Goal: Find specific page/section

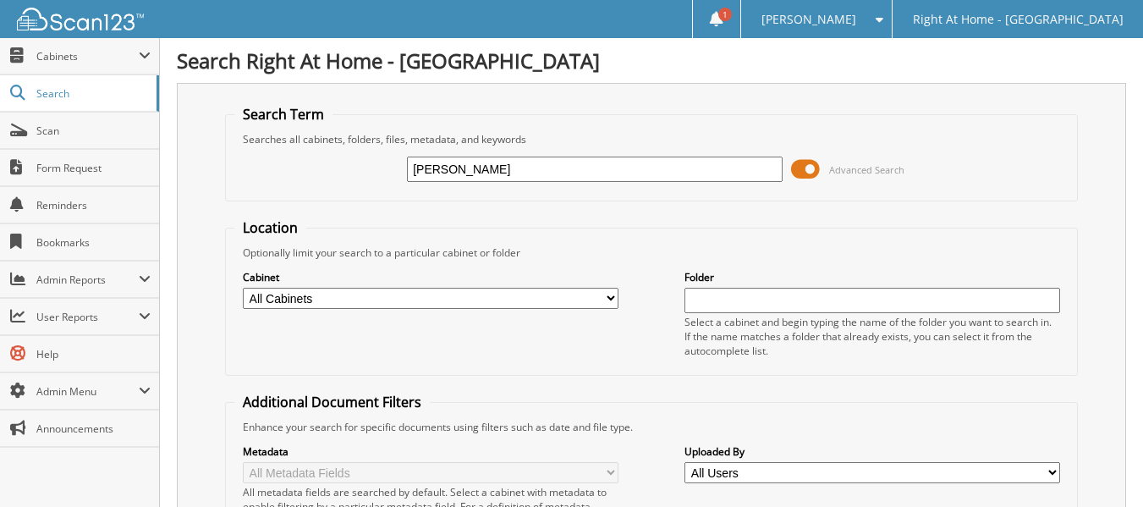
drag, startPoint x: 489, startPoint y: 158, endPoint x: 402, endPoint y: 174, distance: 88.7
click at [402, 174] on div "[PERSON_NAME] Advanced Search" at bounding box center [651, 169] width 835 height 46
type input "[PERSON_NAME]"
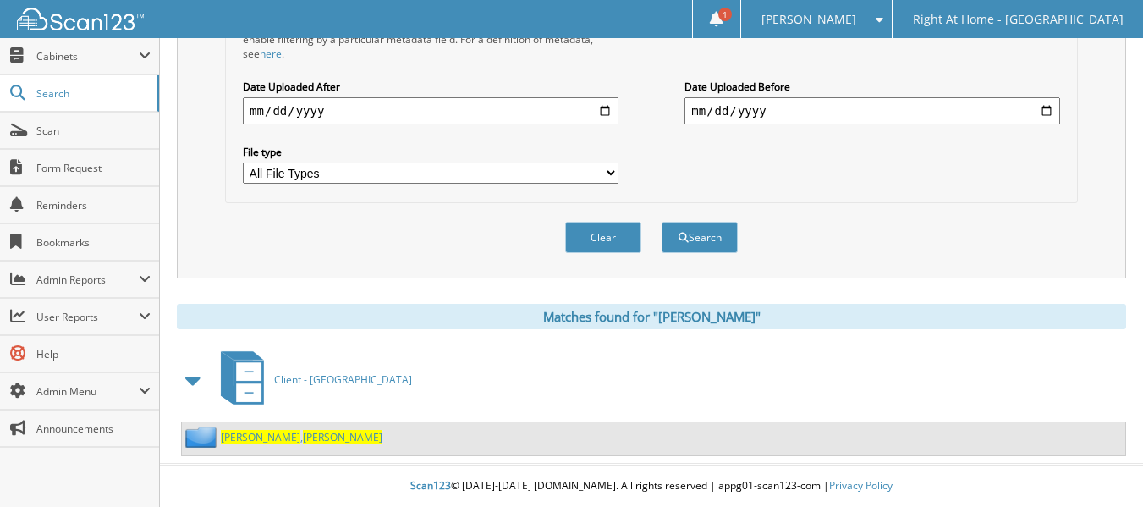
click at [231, 430] on span "[PERSON_NAME]" at bounding box center [261, 437] width 80 height 14
